Goal: Use online tool/utility

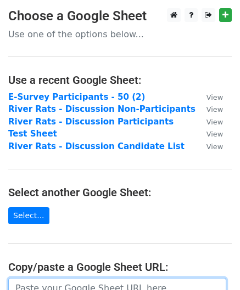
click at [30, 281] on input "url" at bounding box center [117, 288] width 218 height 21
paste input "[URL][DOMAIN_NAME]"
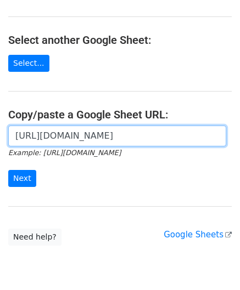
scroll to position [155, 0]
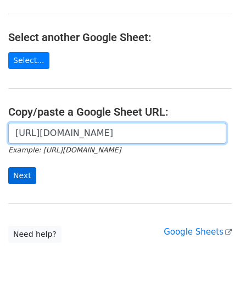
type input "[URL][DOMAIN_NAME]"
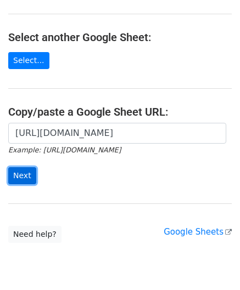
click at [23, 175] on input "Next" at bounding box center [22, 175] width 28 height 17
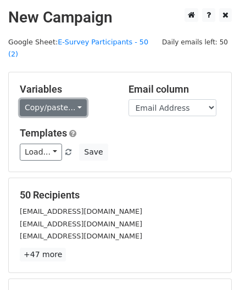
click at [69, 99] on link "Copy/paste..." at bounding box center [53, 107] width 67 height 17
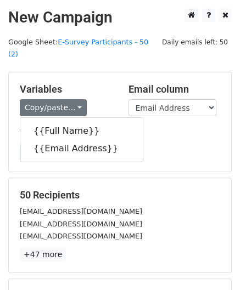
click at [159, 144] on div "Load... No templates saved Save" at bounding box center [120, 152] width 217 height 17
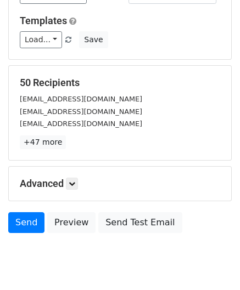
scroll to position [117, 0]
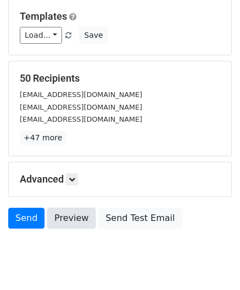
click at [61, 209] on link "Preview" at bounding box center [71, 218] width 48 height 21
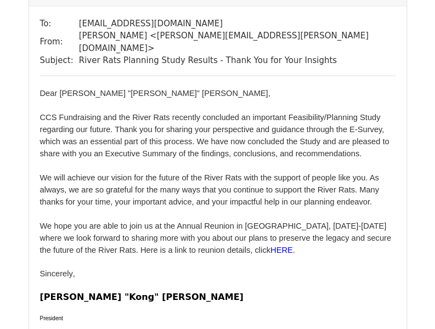
scroll to position [779, 0]
